Goal: Check status: Check status

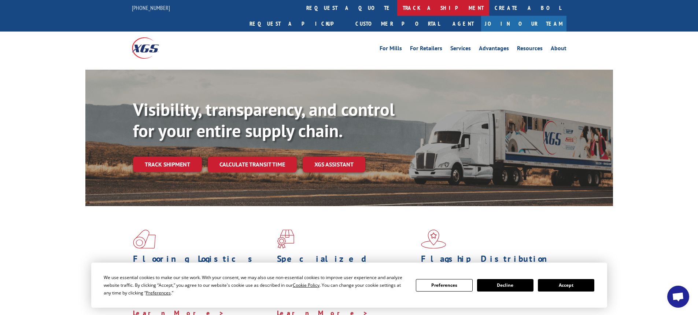
click at [397, 4] on link "track a shipment" at bounding box center [443, 8] width 92 height 16
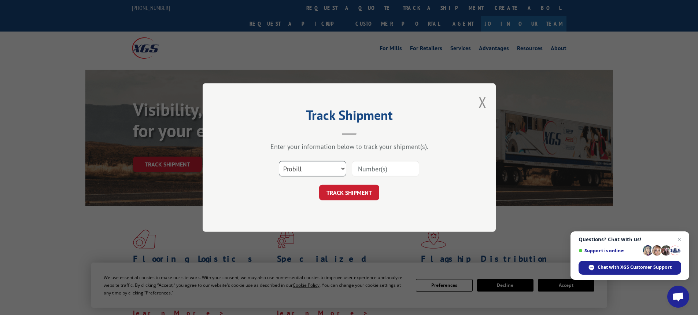
click at [317, 169] on select "Select category... Probill BOL PO" at bounding box center [312, 168] width 67 height 15
select select "bol"
click at [279, 161] on select "Select category... Probill BOL PO" at bounding box center [312, 168] width 67 height 15
click at [365, 167] on input at bounding box center [385, 168] width 67 height 15
paste input "5195308"
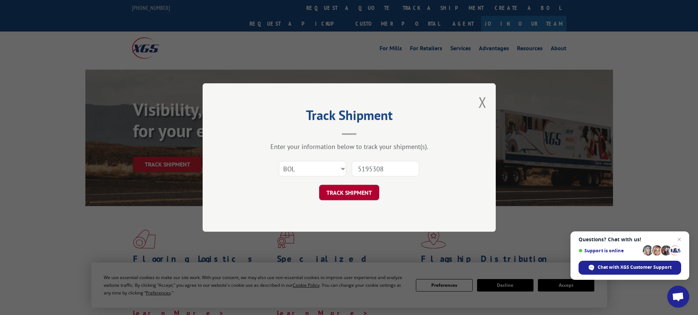
type input "5195308"
click at [351, 190] on button "TRACK SHIPMENT" at bounding box center [349, 192] width 60 height 15
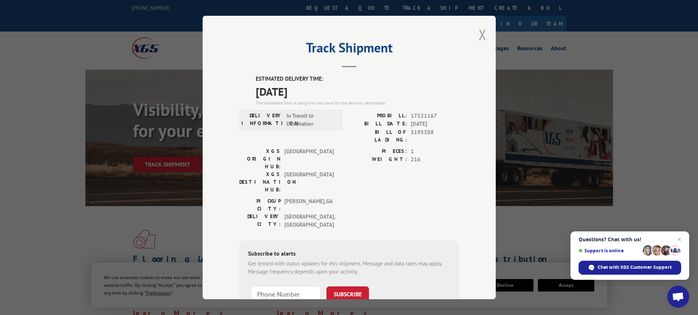
click at [479, 35] on button "Close modal" at bounding box center [482, 34] width 8 height 19
